Goal: Find specific page/section: Find specific page/section

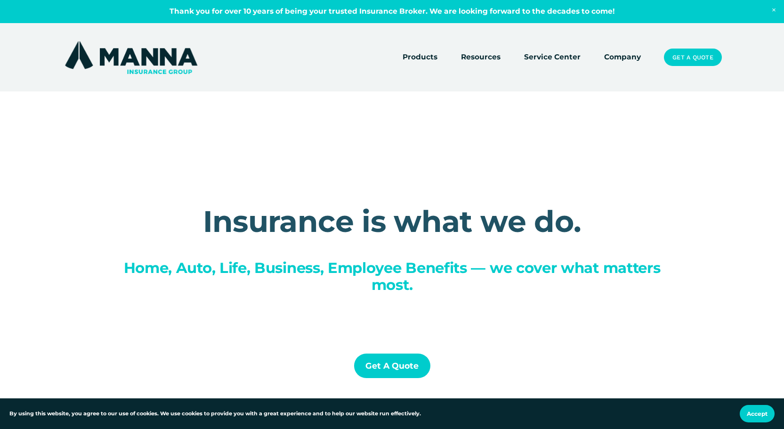
click at [622, 57] on link "Company" at bounding box center [623, 57] width 37 height 13
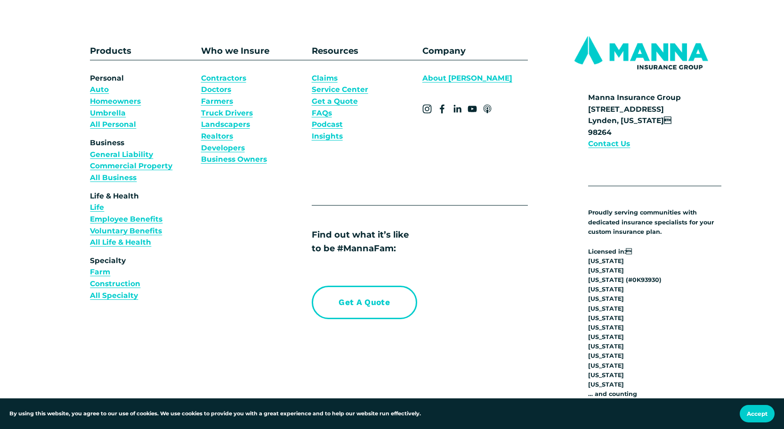
scroll to position [7057, 0]
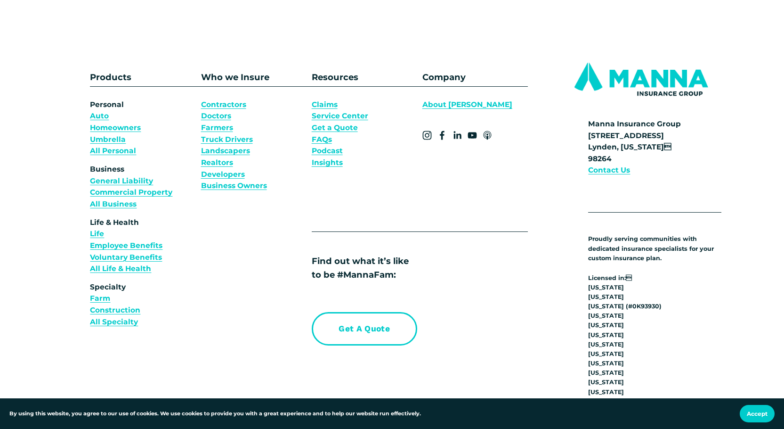
click at [614, 166] on strong "Contact Us" at bounding box center [609, 169] width 42 height 9
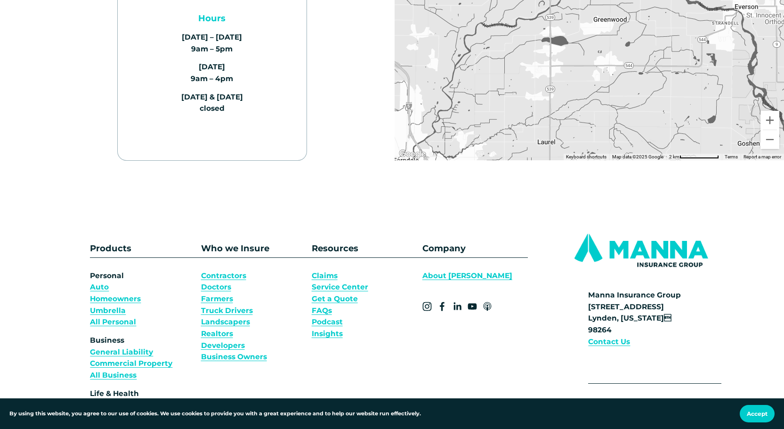
scroll to position [377, 0]
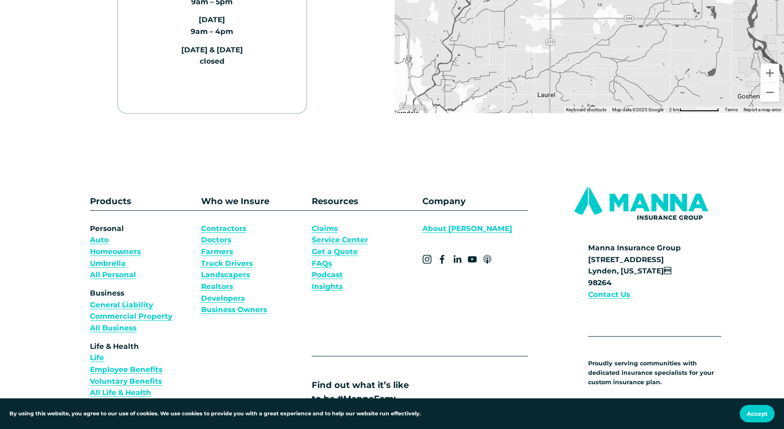
click at [111, 307] on link "General Liability" at bounding box center [121, 305] width 63 height 12
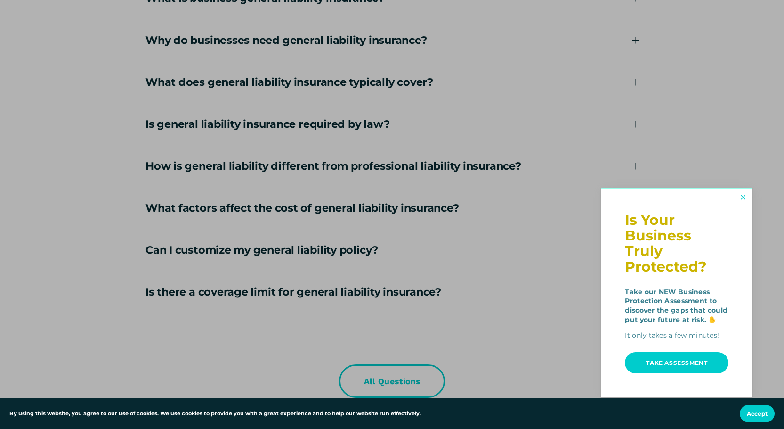
scroll to position [2309, 0]
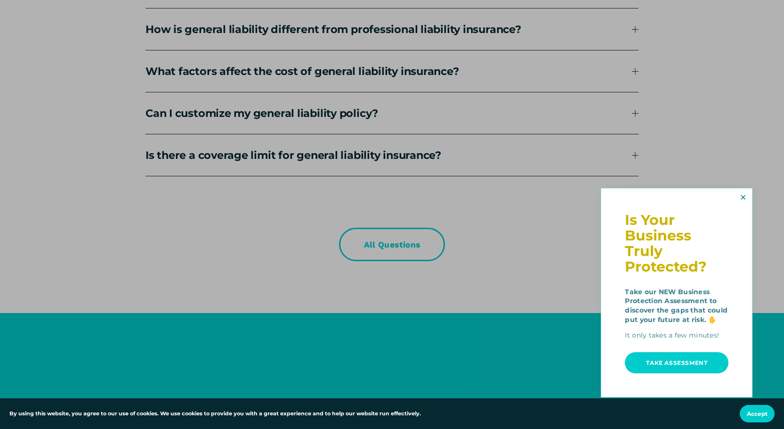
click at [745, 195] on link "Close" at bounding box center [743, 198] width 15 height 16
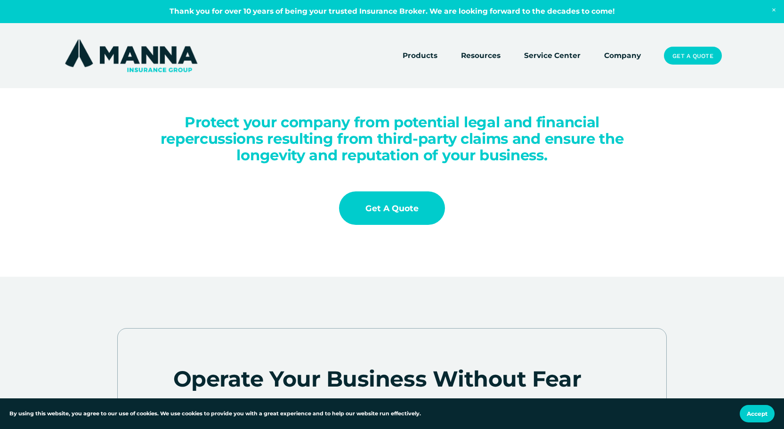
scroll to position [79, 0]
